Goal: Task Accomplishment & Management: Complete application form

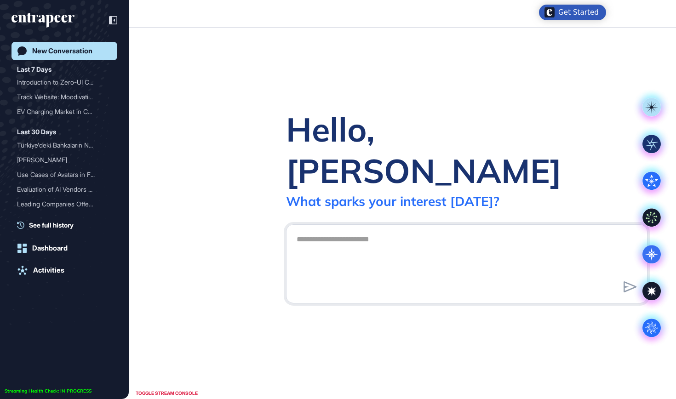
scroll to position [0, 0]
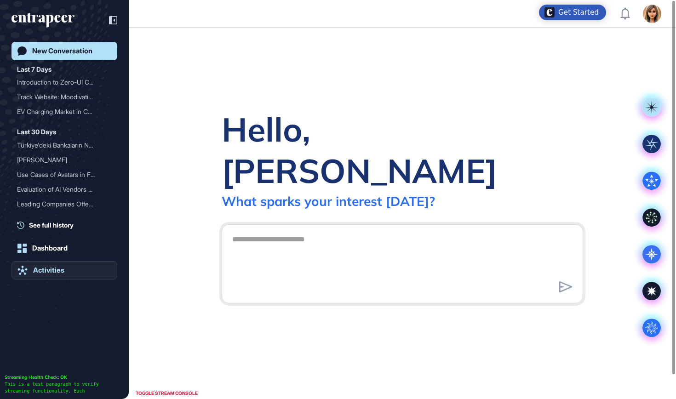
click at [46, 265] on link "Activities" at bounding box center [65, 270] width 106 height 18
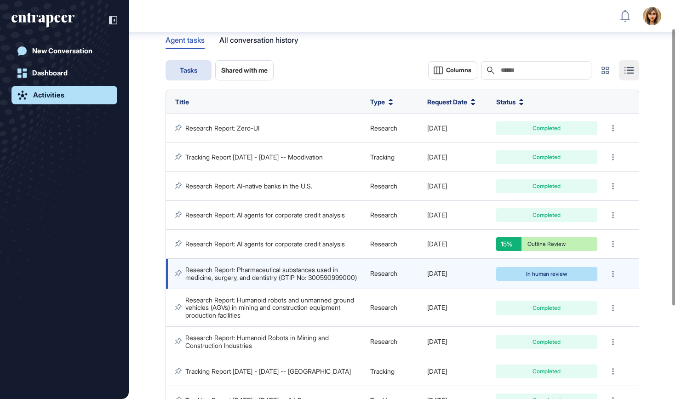
scroll to position [41, 0]
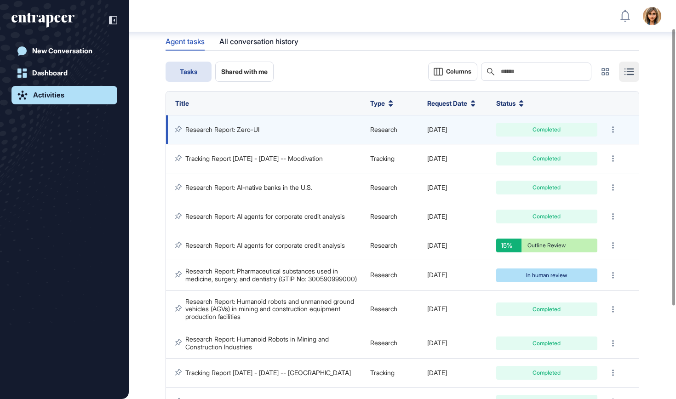
click at [248, 126] on link "Research Report: Zero-UI" at bounding box center [222, 130] width 74 height 8
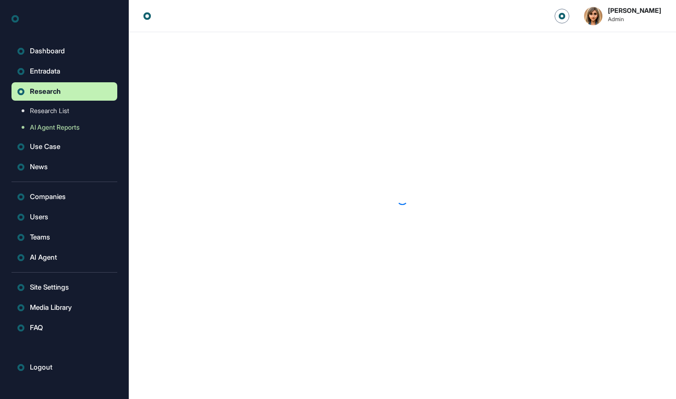
scroll to position [0, 0]
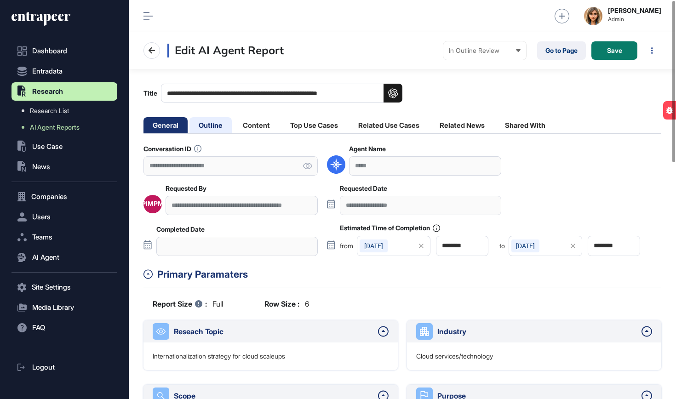
click at [234, 129] on li "Outline" at bounding box center [257, 125] width 46 height 16
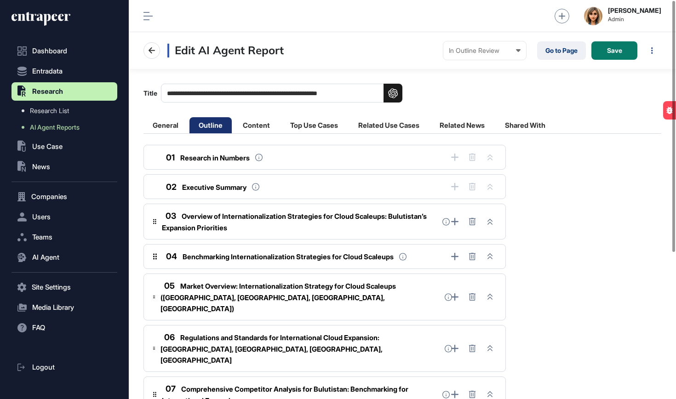
click at [261, 220] on span "Overview of Internationalization Strategies for Cloud Scaleups: Bulutistan’s Ex…" at bounding box center [294, 222] width 265 height 20
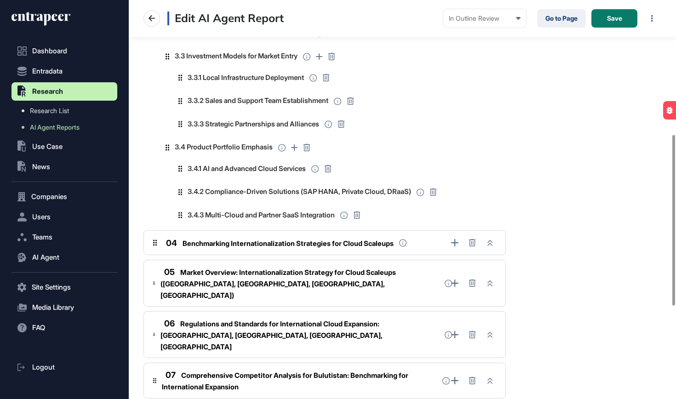
scroll to position [335, 0]
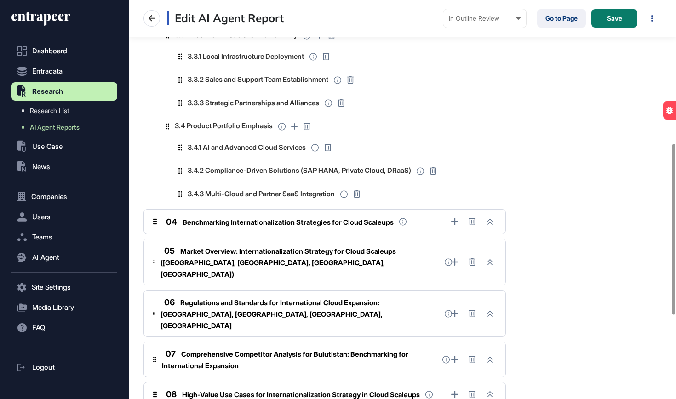
click at [258, 219] on span "Benchmarking Internationalization Strategies for Cloud Scaleups" at bounding box center [288, 222] width 211 height 9
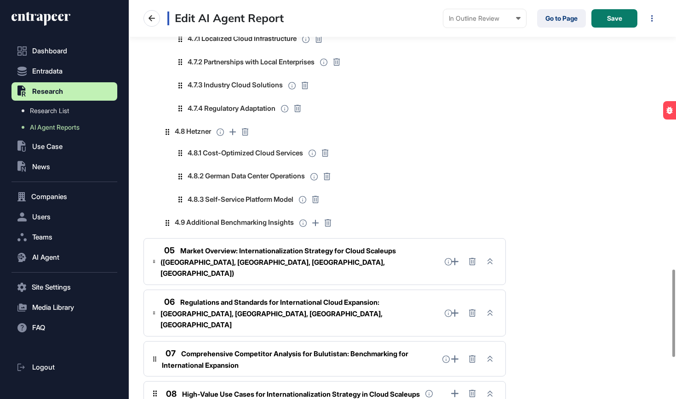
scroll to position [1267, 0]
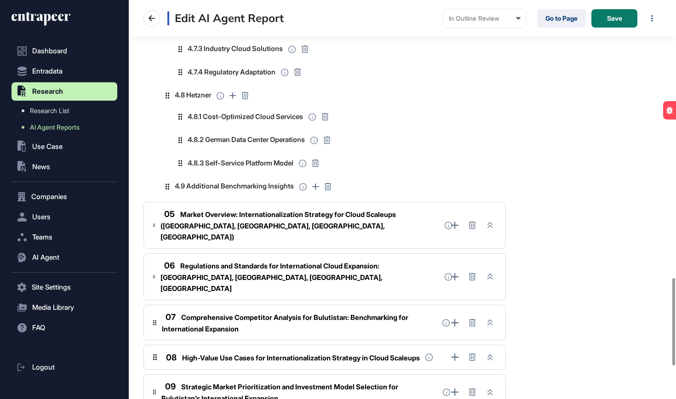
click at [258, 213] on span "Market Overview: Internationalization Strategy for Cloud Scaleups ([GEOGRAPHIC_…" at bounding box center [279, 226] width 236 height 32
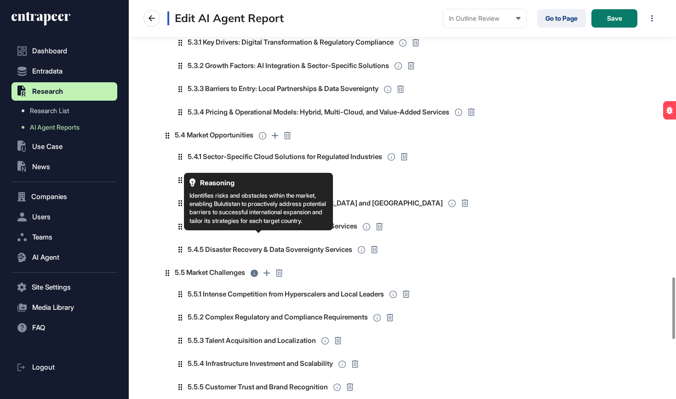
scroll to position [1802, 0]
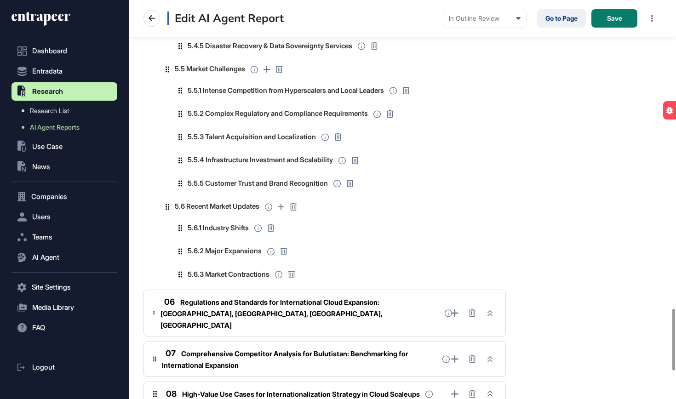
click at [244, 296] on div "06 Regulations and Standards for International Cloud Expansion: [GEOGRAPHIC_DAT…" at bounding box center [300, 313] width 278 height 35
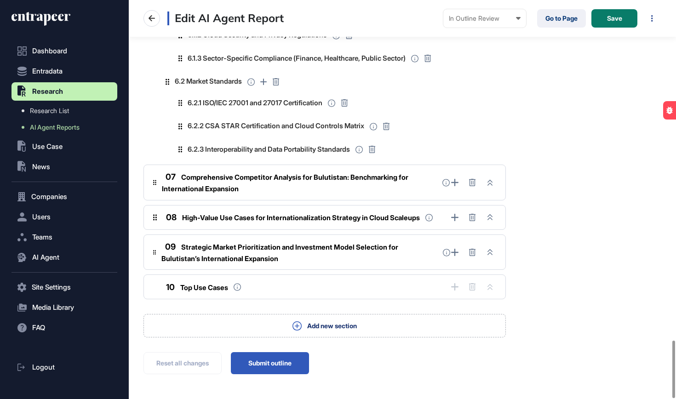
scroll to position [2352, 0]
click at [280, 173] on span "Comprehensive Competitor Analysis for Bulutistan: Benchmarking for Internationa…" at bounding box center [285, 183] width 247 height 20
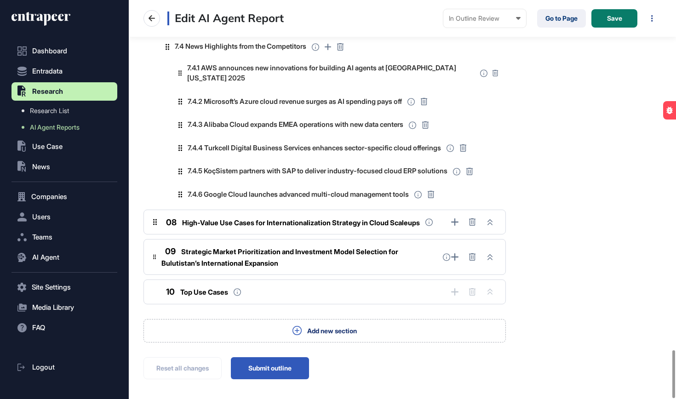
scroll to position [2911, 0]
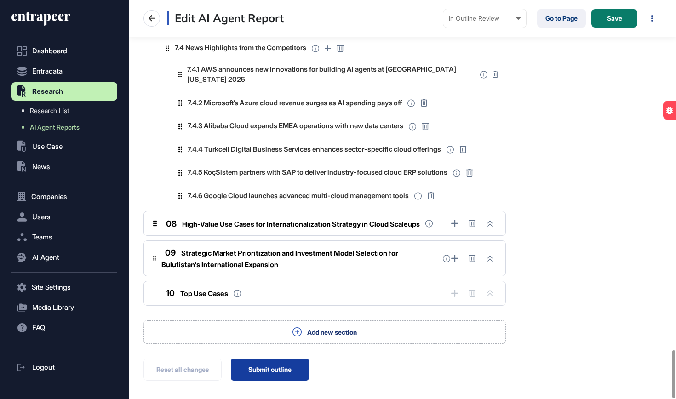
click at [278, 359] on button "Submit outline" at bounding box center [270, 370] width 78 height 22
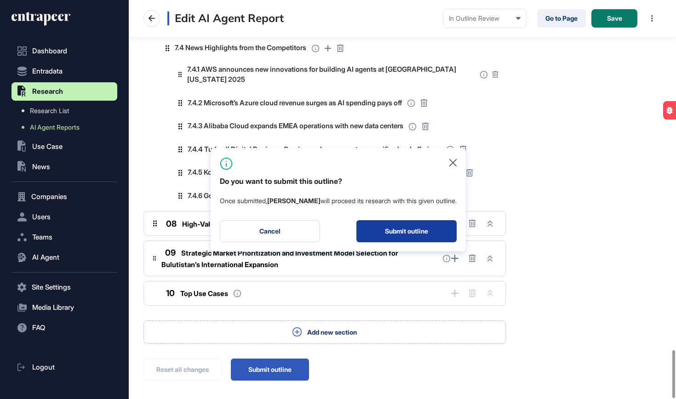
click at [390, 237] on button "Submit outline" at bounding box center [407, 231] width 100 height 22
